Goal: Transaction & Acquisition: Purchase product/service

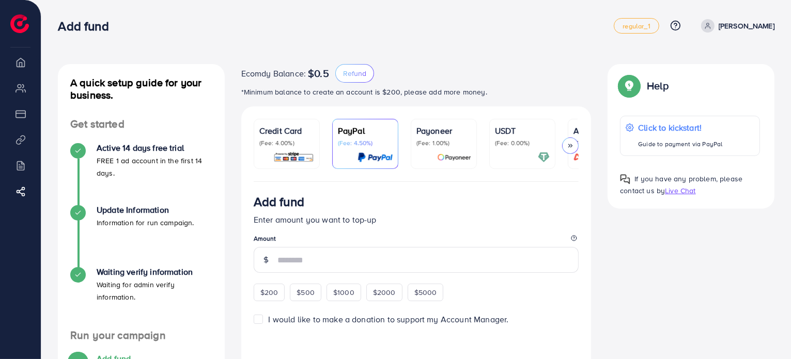
click at [480, 49] on div "A quick setup guide for your business. Get started Active 14 days free trial FR…" at bounding box center [416, 317] width 750 height 635
click at [557, 49] on div "A quick setup guide for your business. Get started Active 14 days free trial FR…" at bounding box center [416, 317] width 750 height 635
click at [19, 70] on li "Overview" at bounding box center [20, 62] width 41 height 21
click at [715, 32] on span at bounding box center [708, 25] width 13 height 13
click at [544, 104] on div "Ecomdy Balance: $0.5 Refund *Minimum balance to create an account is $200, plea…" at bounding box center [416, 85] width 350 height 42
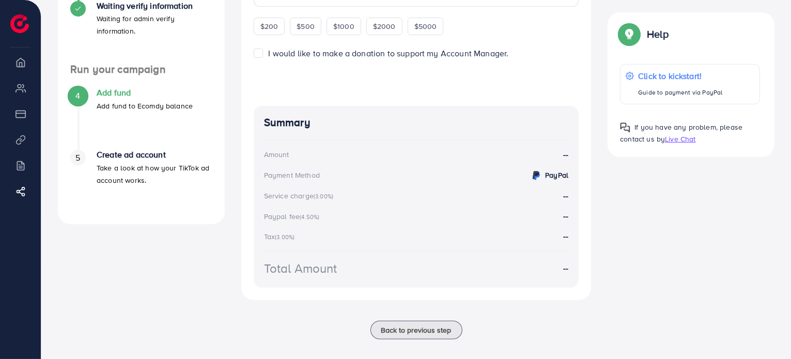
scroll to position [277, 0]
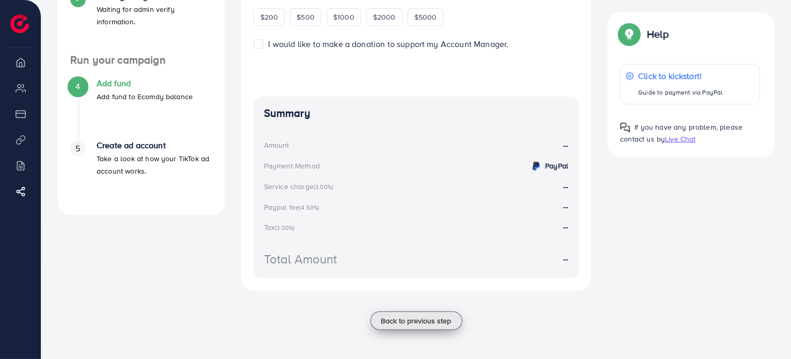
click at [436, 327] on button "Back to previous step" at bounding box center [417, 321] width 92 height 19
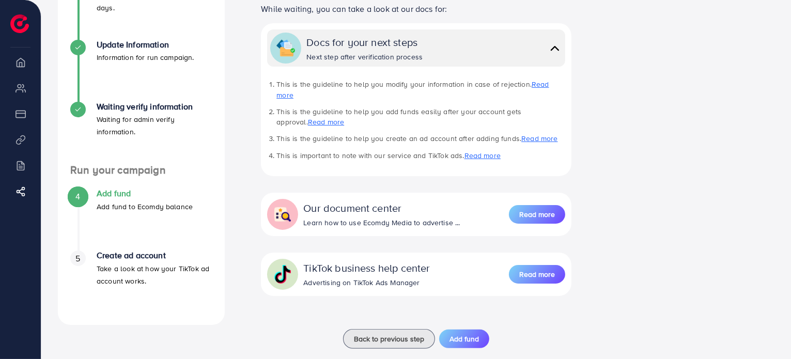
scroll to position [173, 0]
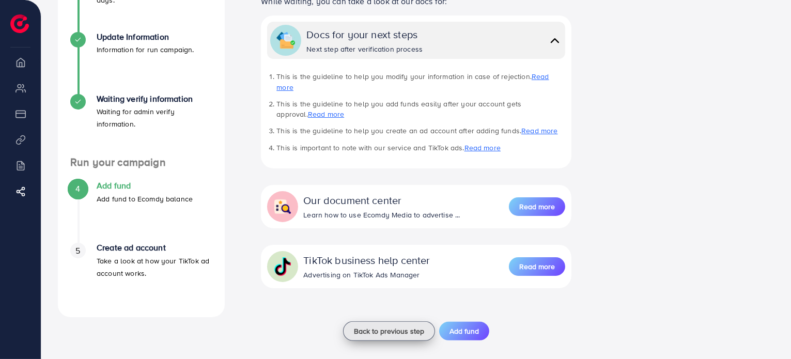
click at [399, 326] on span "Back to previous step" at bounding box center [389, 331] width 70 height 10
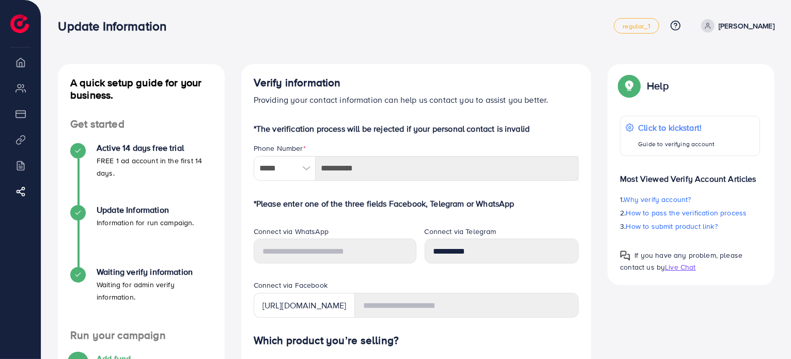
click at [21, 93] on li "My ad accounts" at bounding box center [20, 88] width 41 height 21
click at [17, 22] on img at bounding box center [19, 23] width 19 height 19
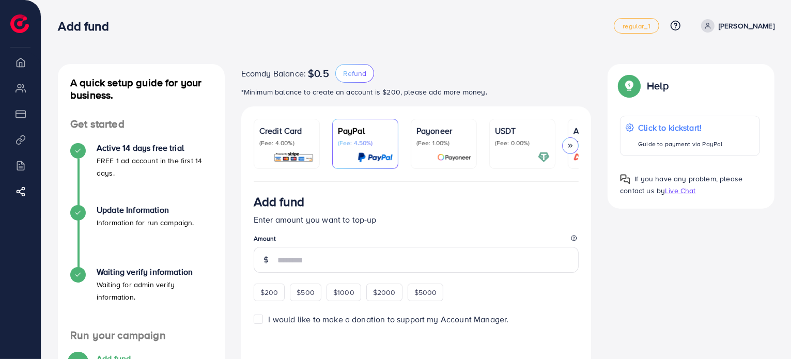
click at [303, 140] on p "(Fee: 4.00%)" at bounding box center [287, 143] width 55 height 8
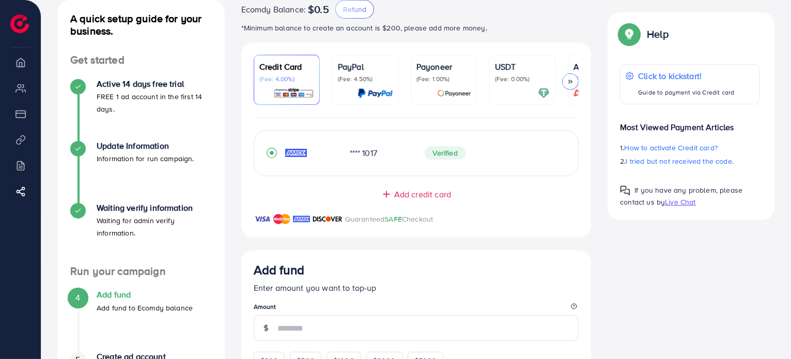
scroll to position [27, 0]
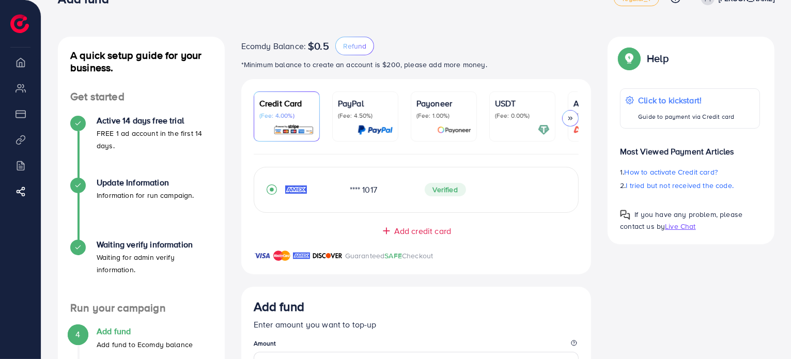
click at [460, 200] on div "**** 1017 Verified" at bounding box center [417, 190] width 300 height 20
click at [445, 189] on span "Verified" at bounding box center [445, 189] width 41 height 13
click at [370, 195] on div "**** 1017" at bounding box center [379, 190] width 75 height 12
click at [273, 191] on icon "record circle" at bounding box center [272, 190] width 4 height 4
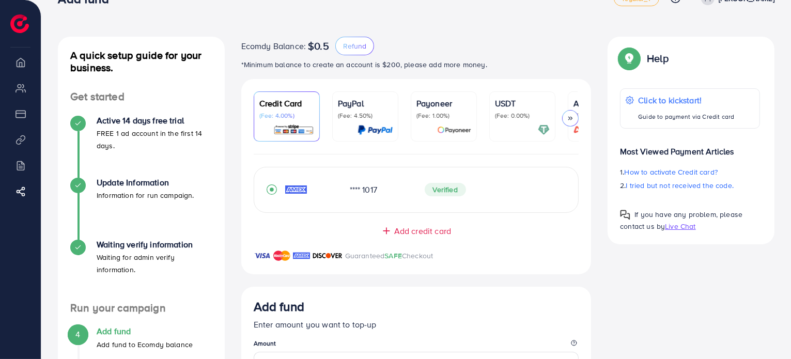
click at [273, 191] on icon "record circle" at bounding box center [272, 190] width 4 height 4
click at [398, 237] on span "Add credit card" at bounding box center [422, 231] width 57 height 12
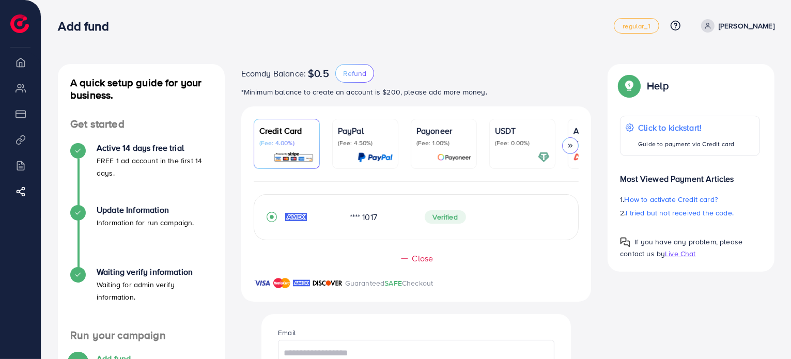
scroll to position [39, 0]
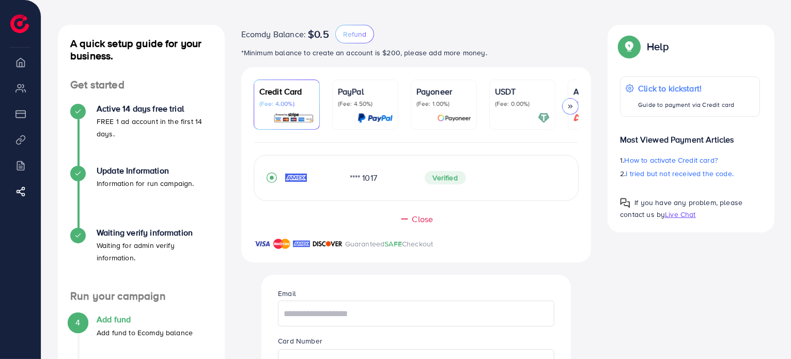
click at [426, 220] on span "Close" at bounding box center [423, 220] width 21 height 12
click at [571, 107] on icon at bounding box center [570, 106] width 7 height 7
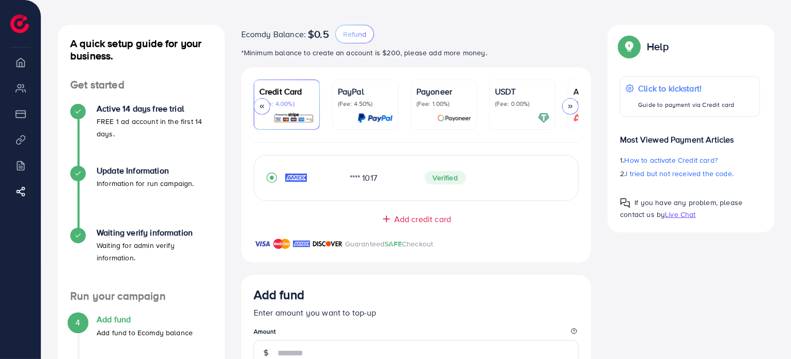
scroll to position [0, 55]
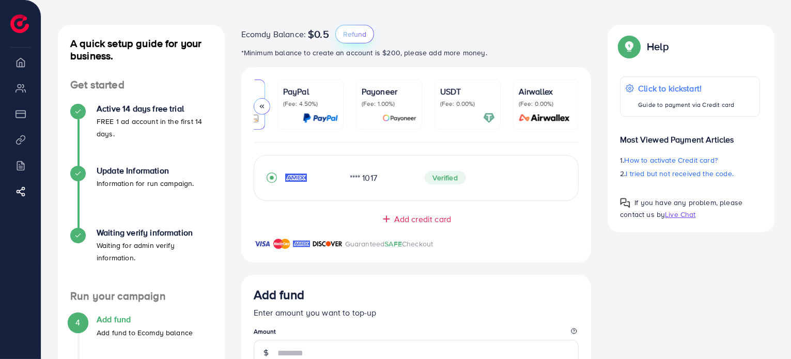
click at [354, 38] on span "Refund" at bounding box center [354, 34] width 23 height 10
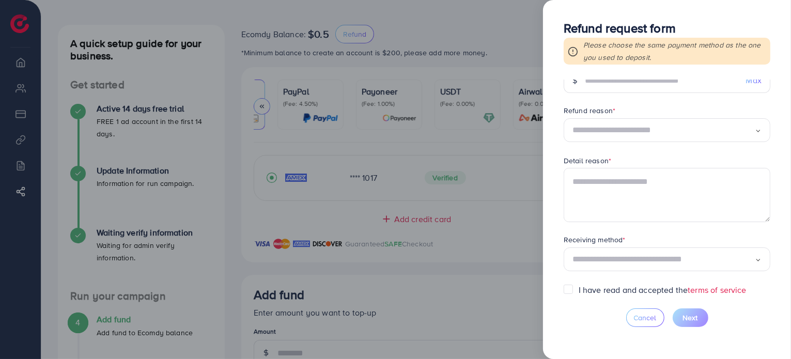
scroll to position [0, 0]
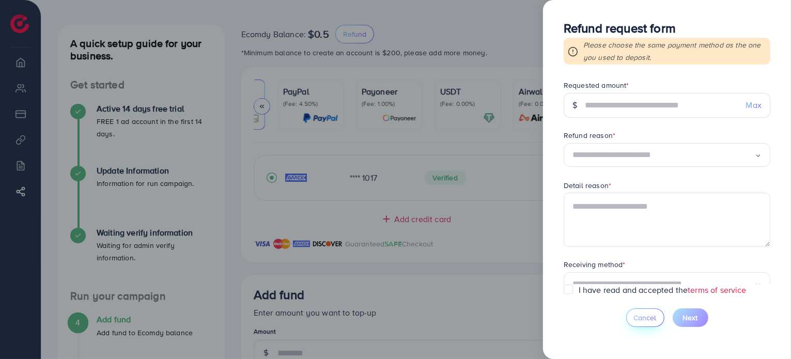
click at [649, 320] on span "Cancel" at bounding box center [645, 318] width 23 height 10
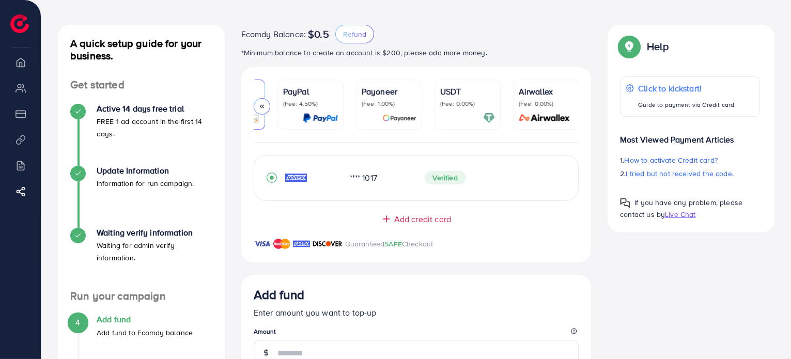
click at [413, 187] on div "**** 1017 Verified" at bounding box center [417, 178] width 300 height 20
click at [515, 32] on div "Ecomdy Balance: $0.5 Refund" at bounding box center [416, 34] width 350 height 19
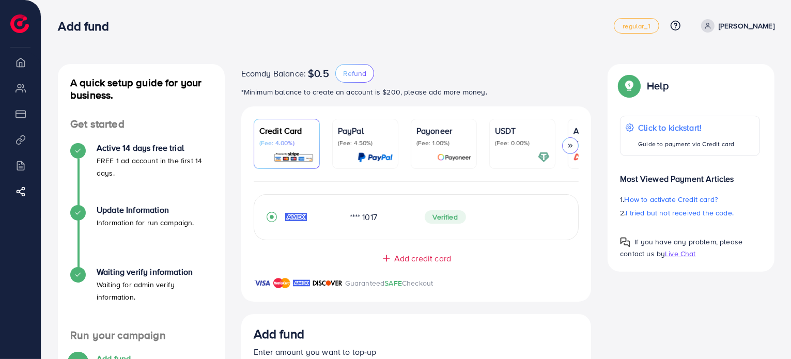
click at [357, 127] on p "PayPal" at bounding box center [365, 131] width 55 height 12
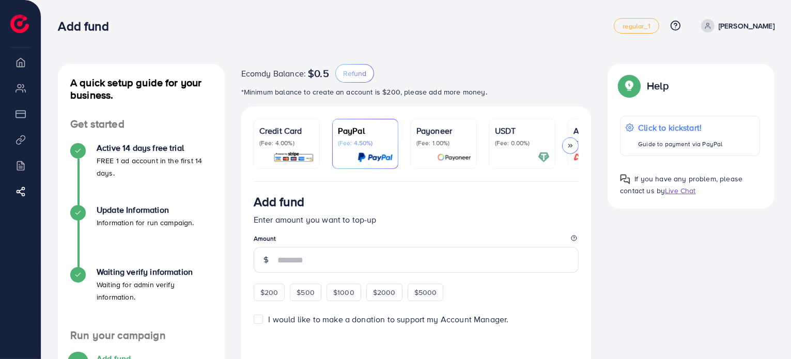
click at [302, 140] on p "(Fee: 4.00%)" at bounding box center [287, 143] width 55 height 8
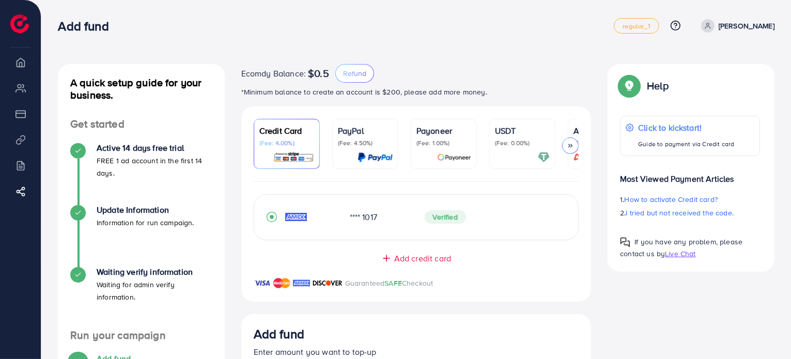
click at [324, 227] on div "**** 1017 Verified" at bounding box center [417, 217] width 300 height 20
click at [324, 269] on div "Add credit card Guaranteed SAFE Checkout" at bounding box center [416, 277] width 350 height 49
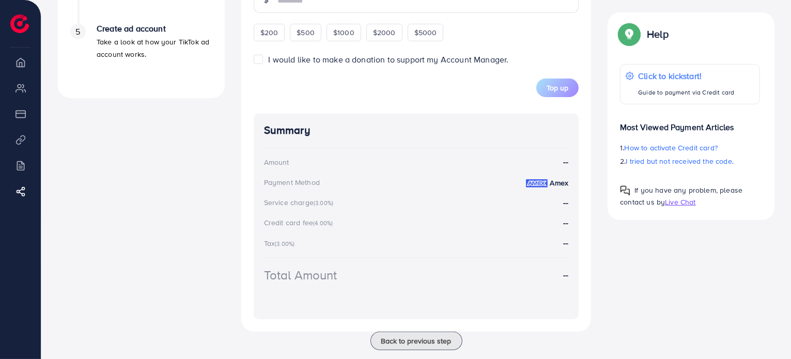
scroll to position [407, 0]
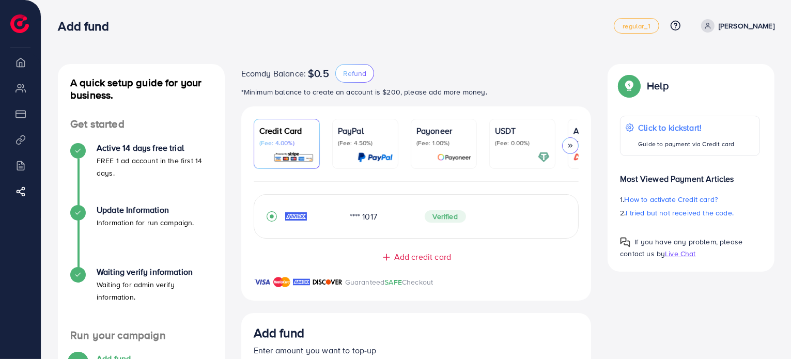
click at [734, 88] on div "Help" at bounding box center [690, 90] width 140 height 27
click at [689, 258] on span "Live Chat" at bounding box center [680, 254] width 31 height 10
click at [743, 30] on p "[PERSON_NAME]" at bounding box center [747, 26] width 56 height 12
click at [723, 65] on span "Log out" at bounding box center [713, 61] width 28 height 12
